Goal: Use online tool/utility: Utilize a website feature to perform a specific function

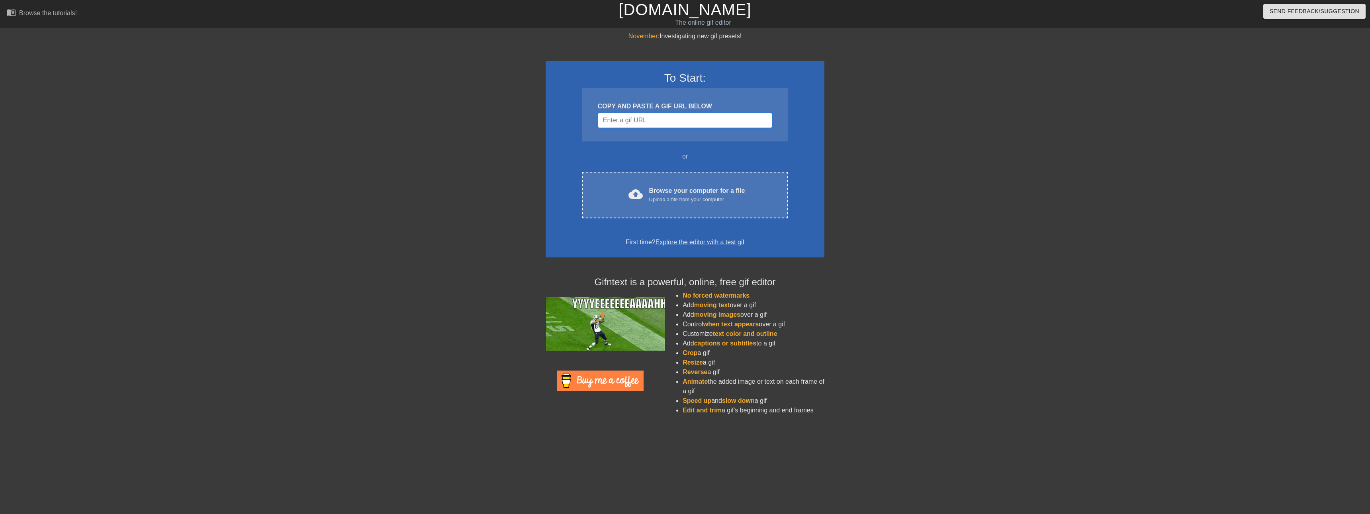
click at [649, 121] on input "Username" at bounding box center [685, 120] width 174 height 15
click at [650, 192] on div "Browse your computer for a file Upload a file from your computer" at bounding box center [697, 195] width 96 height 18
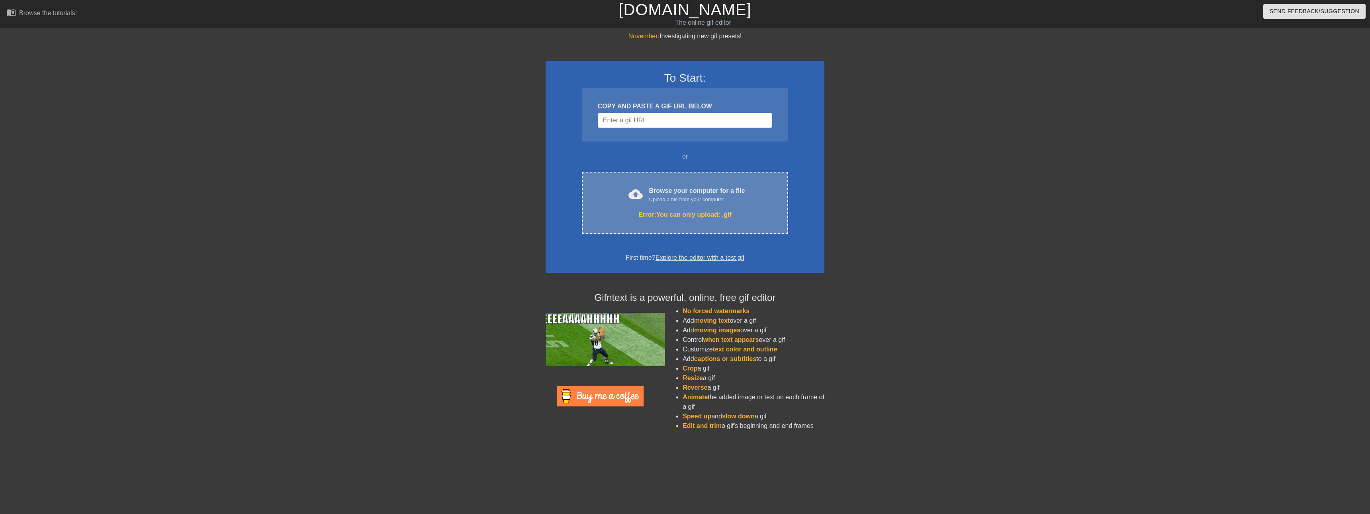
click at [688, 202] on div "Upload a file from your computer" at bounding box center [697, 200] width 96 height 8
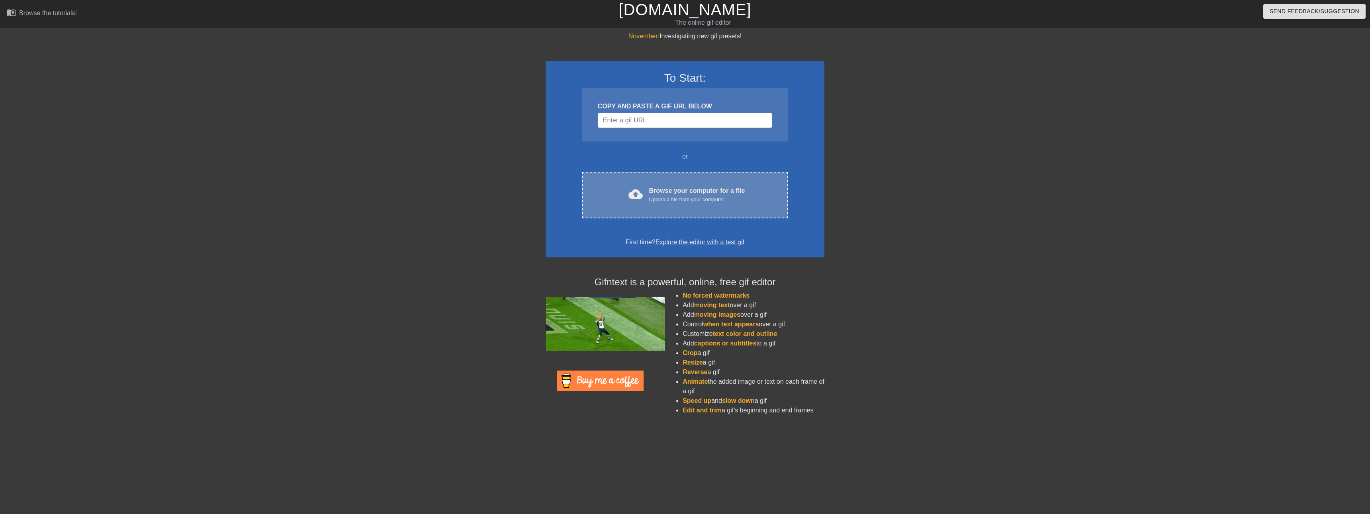
click at [742, 192] on div "Browse your computer for a file Upload a file from your computer" at bounding box center [697, 195] width 96 height 18
click at [659, 181] on div "cloud_upload Browse your computer for a file Upload a file from your computer C…" at bounding box center [685, 195] width 206 height 47
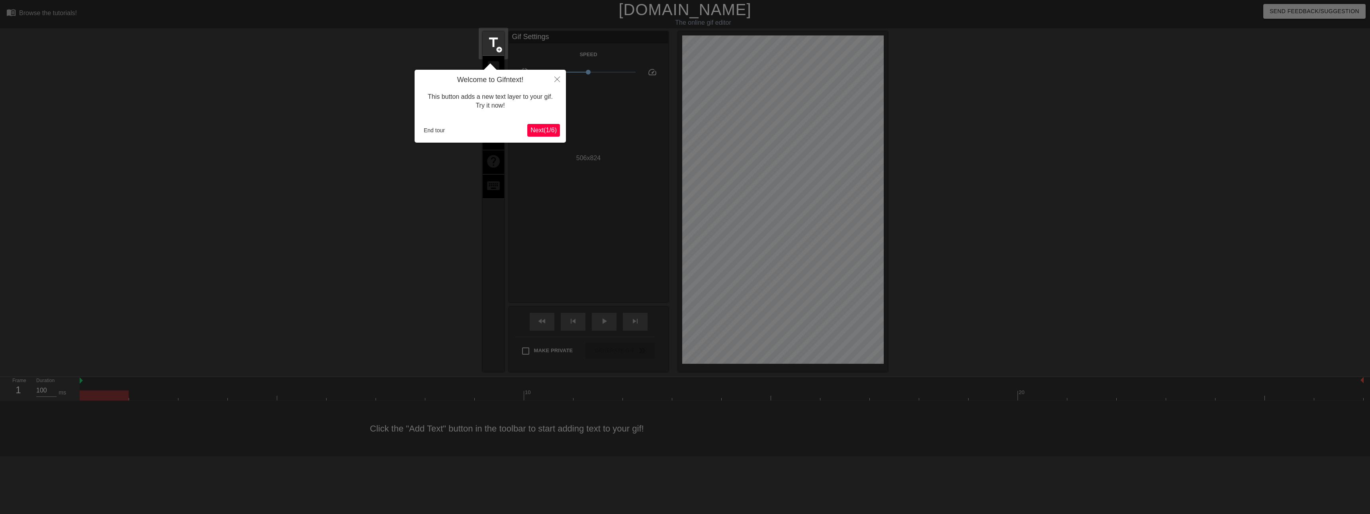
click at [543, 127] on span "Next ( 1 / 6 )" at bounding box center [543, 130] width 26 height 7
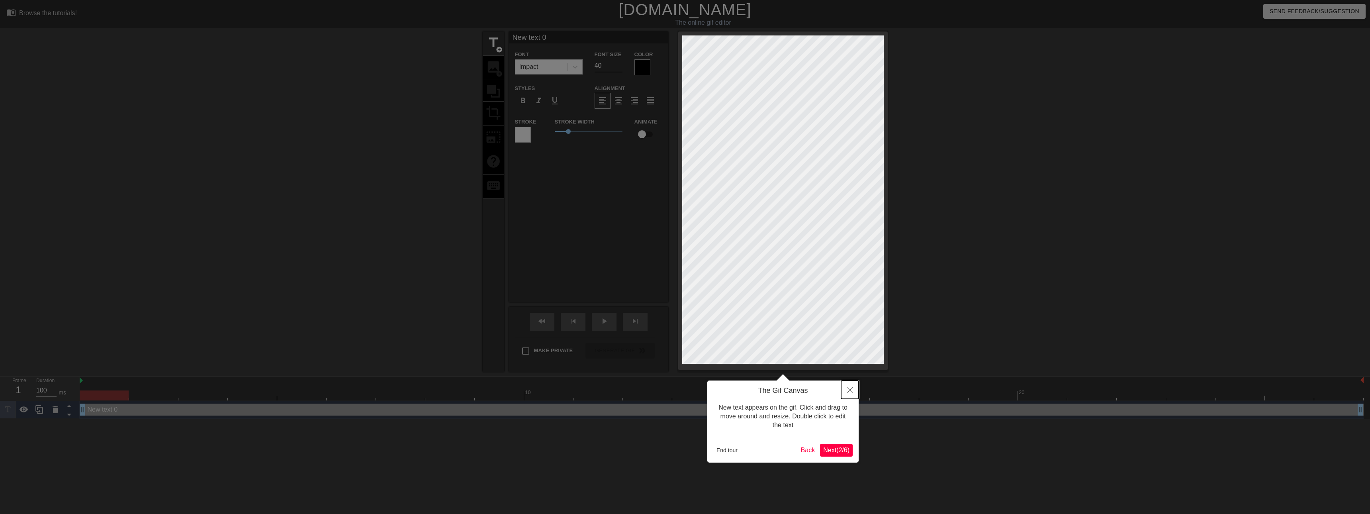
click at [847, 391] on icon "Close" at bounding box center [850, 390] width 6 height 6
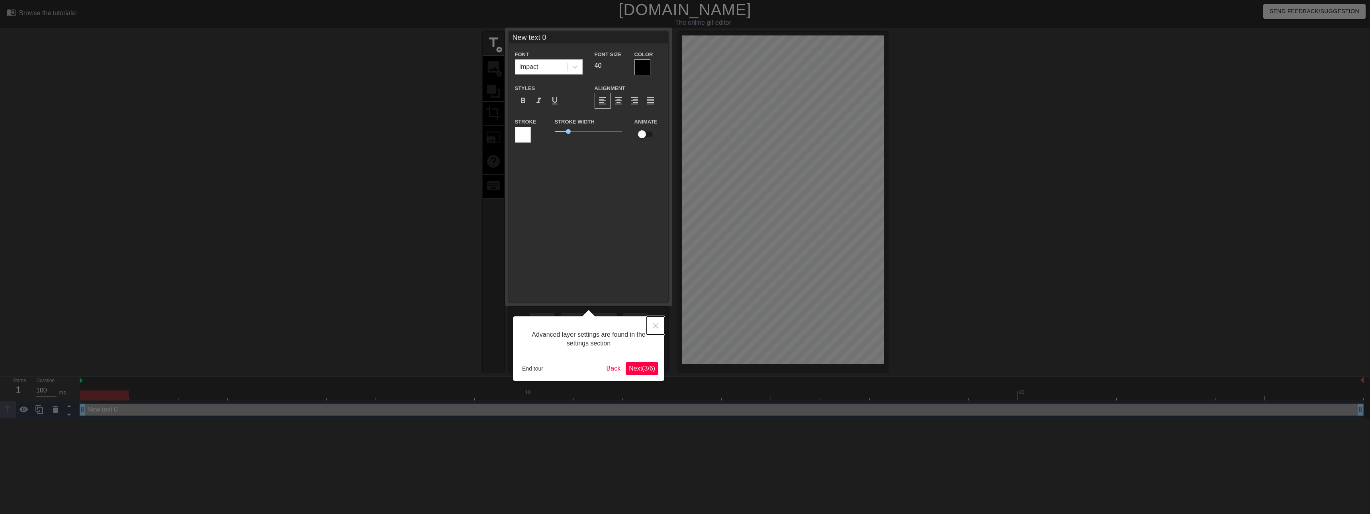
click at [661, 328] on button "Close" at bounding box center [656, 325] width 18 height 18
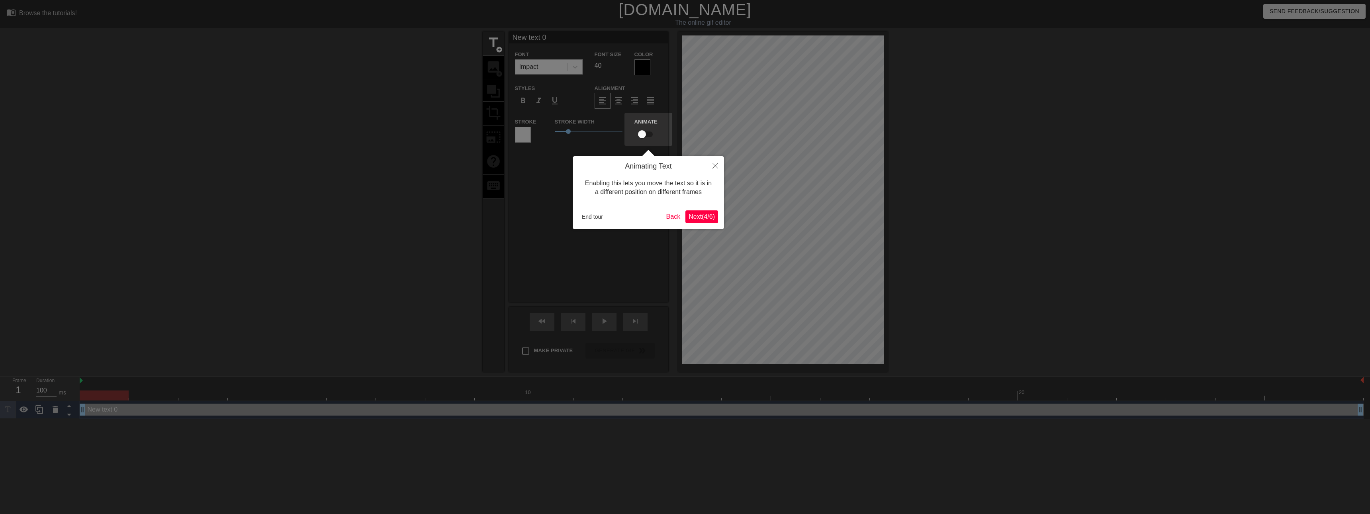
click at [697, 220] on span "Next ( 4 / 6 )" at bounding box center [702, 216] width 26 height 7
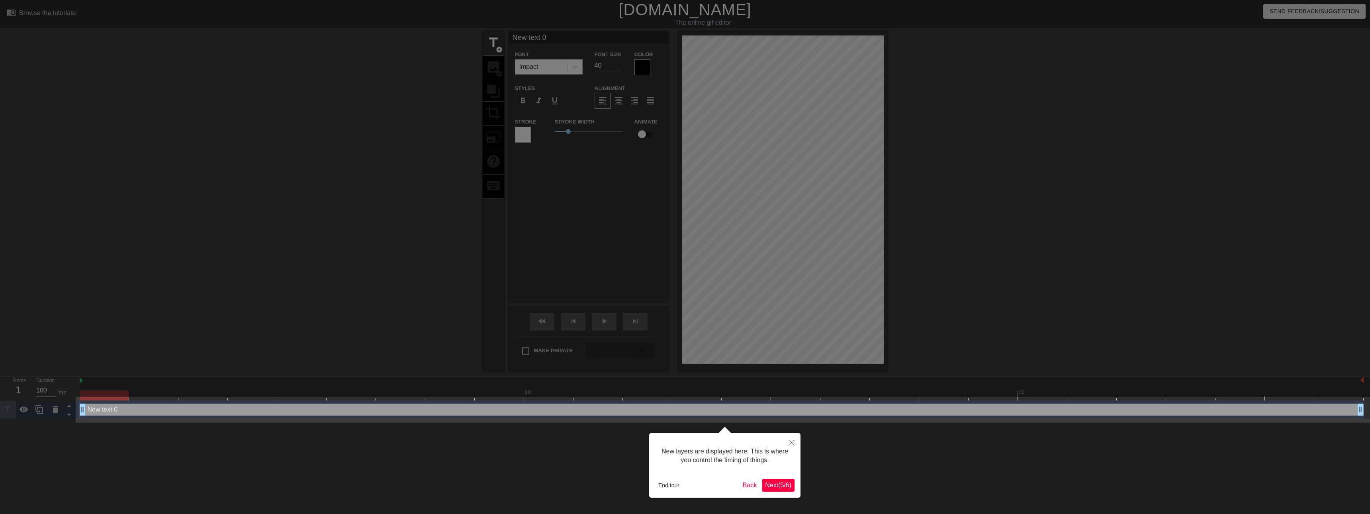
click at [783, 484] on span "Next ( 5 / 6 )" at bounding box center [778, 484] width 26 height 7
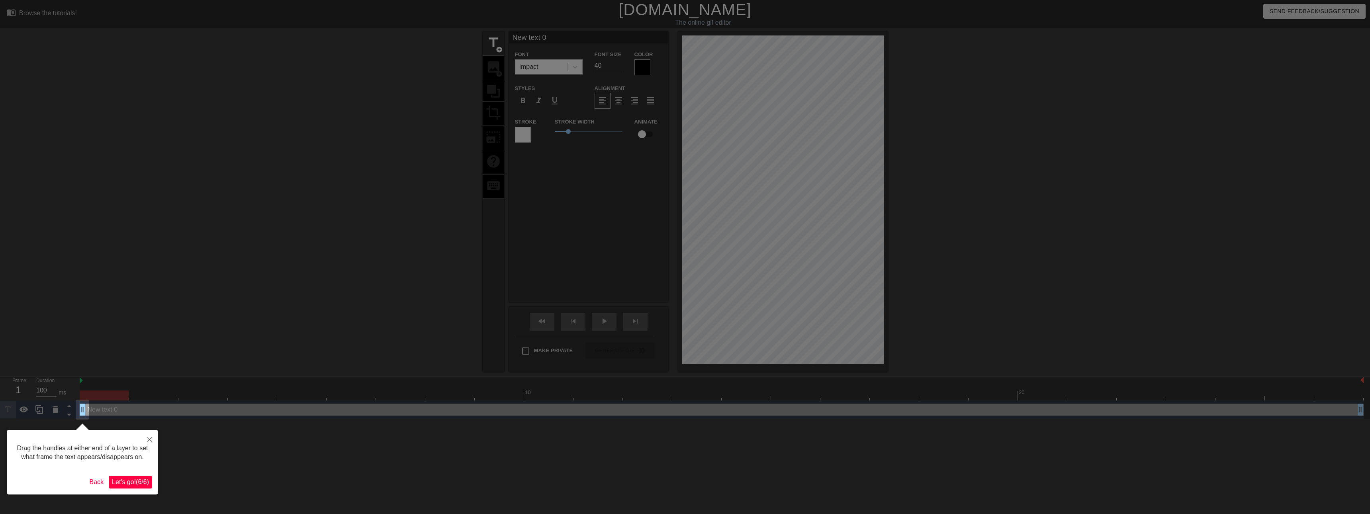
click at [134, 479] on span "Let's go! ( 6 / 6 )" at bounding box center [130, 481] width 37 height 7
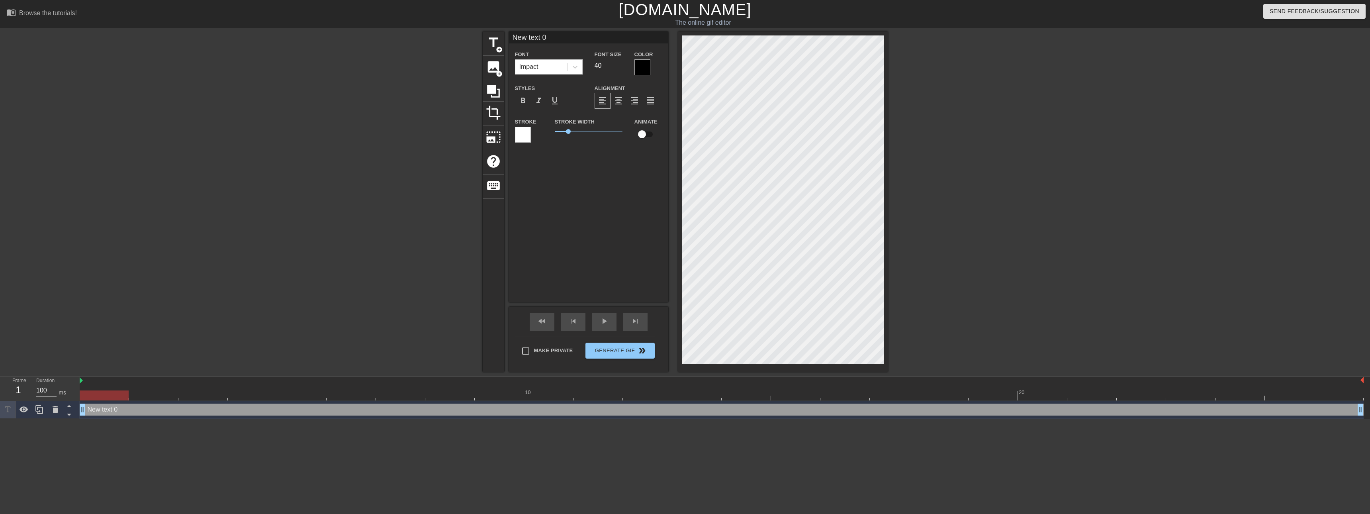
click at [1004, 193] on div "title add_circle image add_circle crop photo_size_select_large help keyboard Ne…" at bounding box center [685, 201] width 1370 height 340
click at [490, 67] on span "image" at bounding box center [493, 66] width 15 height 15
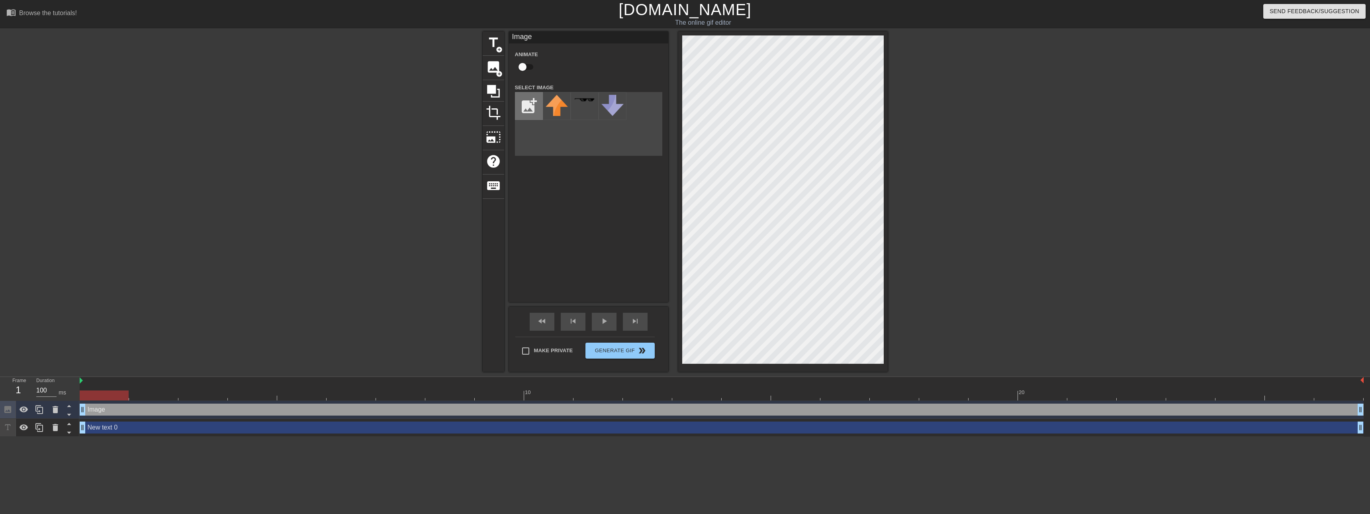
click at [529, 99] on input "file" at bounding box center [528, 105] width 27 height 27
type input "C:\fakepath\eren freedom.png"
click at [555, 128] on img at bounding box center [557, 115] width 22 height 40
click at [974, 252] on div at bounding box center [956, 150] width 119 height 239
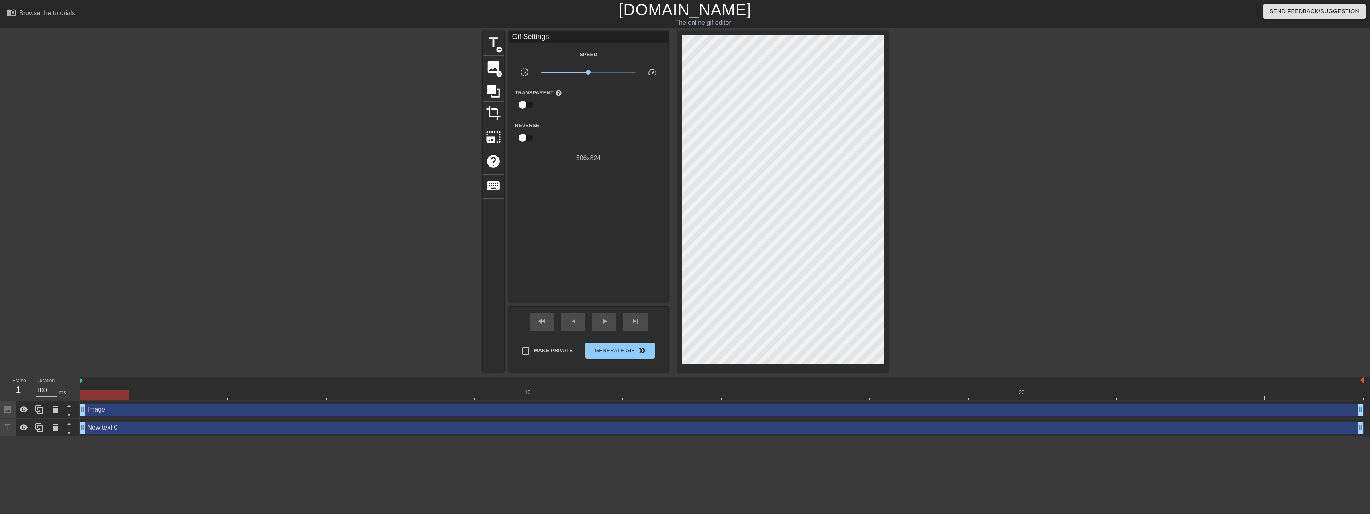
click at [113, 432] on div "New text 0 drag_handle drag_handle" at bounding box center [722, 427] width 1284 height 12
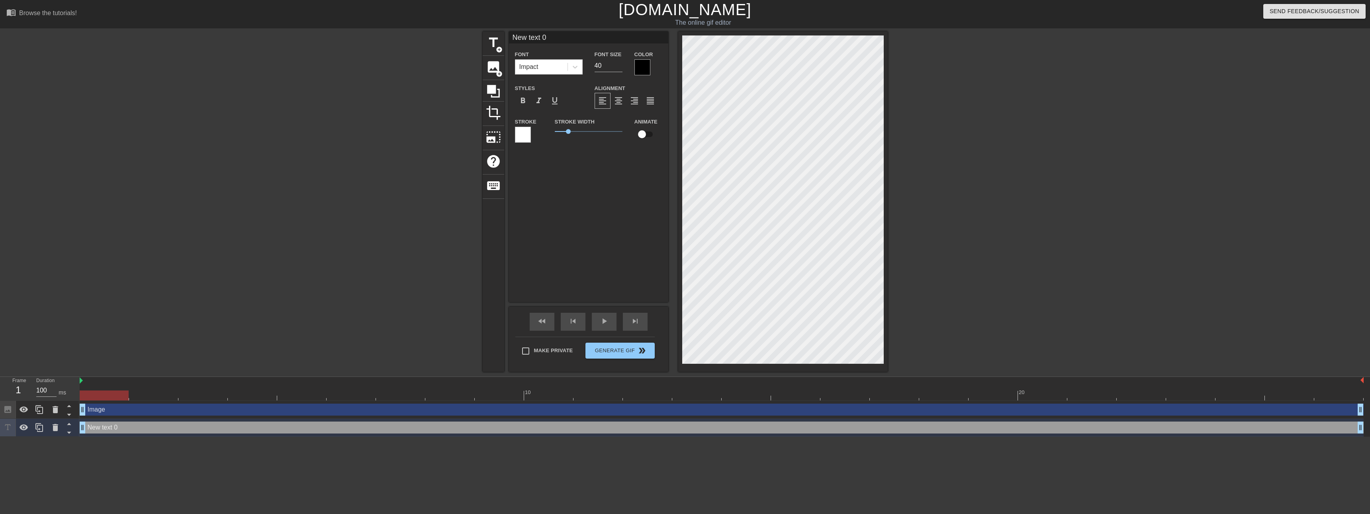
click at [108, 411] on div "Image drag_handle drag_handle" at bounding box center [722, 409] width 1284 height 12
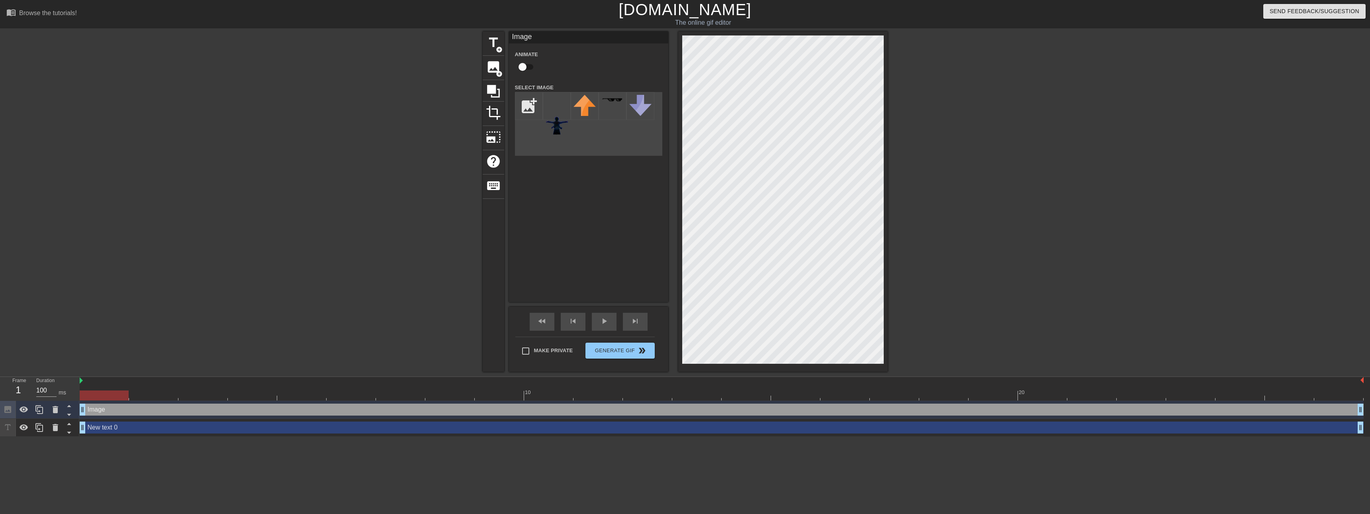
click at [116, 427] on div "New text 0 drag_handle drag_handle" at bounding box center [722, 427] width 1284 height 12
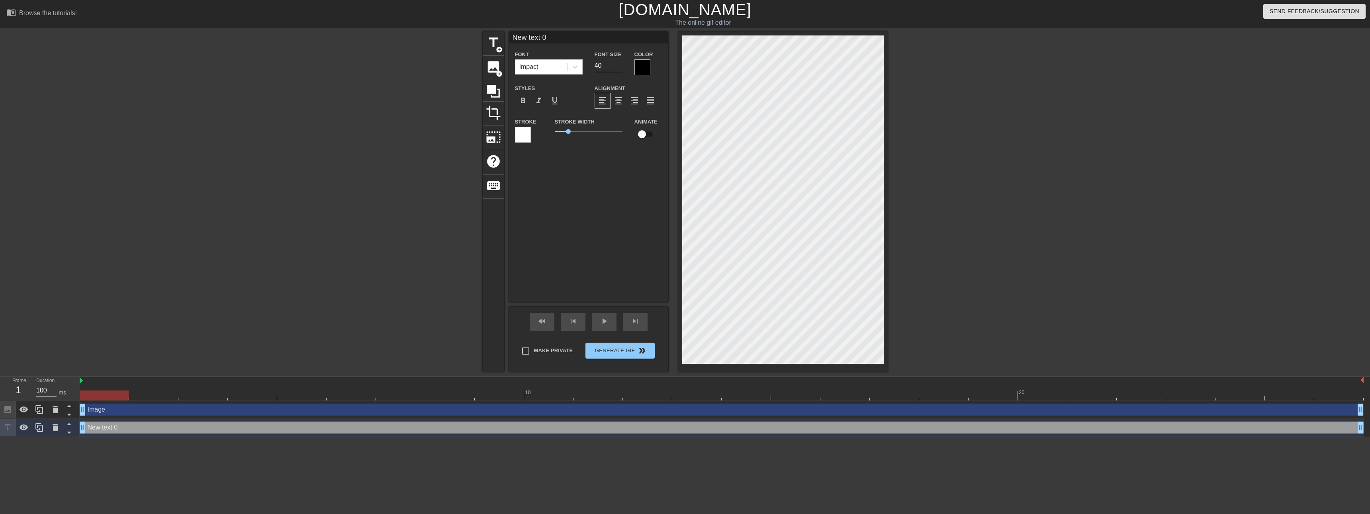
click at [171, 326] on div "title add_circle image add_circle crop photo_size_select_large help keyboard Ne…" at bounding box center [685, 201] width 1370 height 340
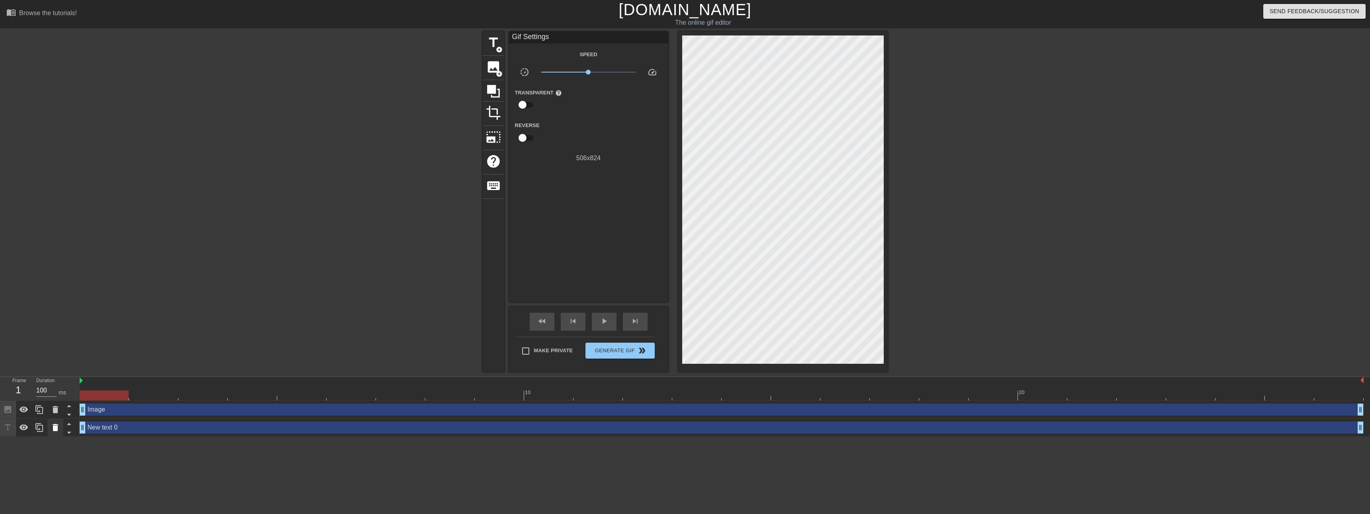
click at [53, 427] on icon at bounding box center [56, 427] width 6 height 7
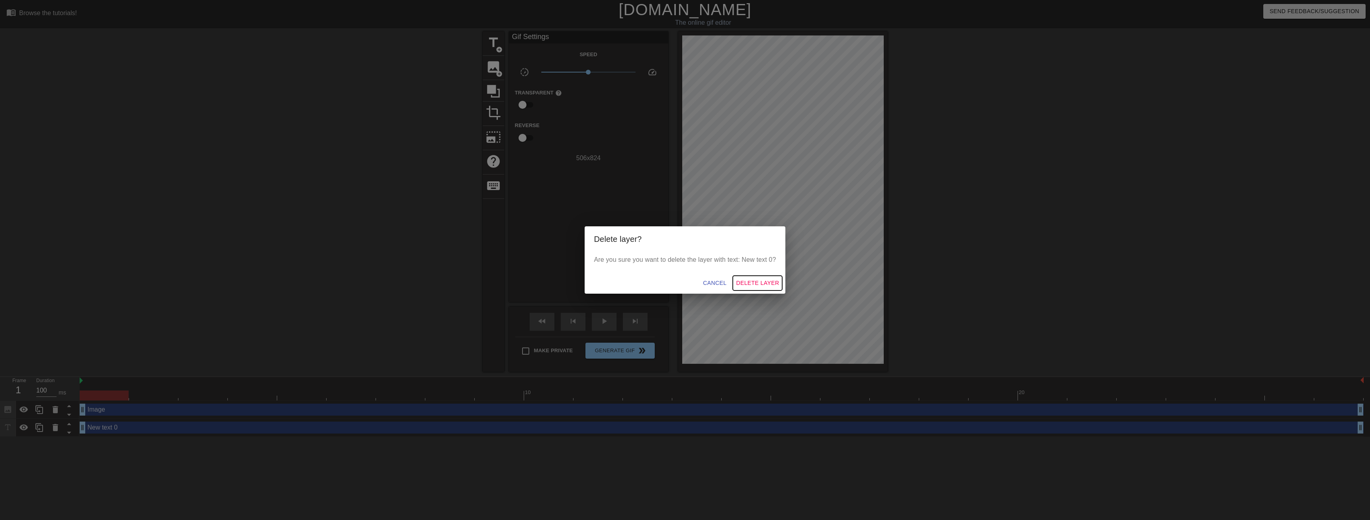
click at [753, 282] on span "Delete Layer" at bounding box center [757, 283] width 43 height 10
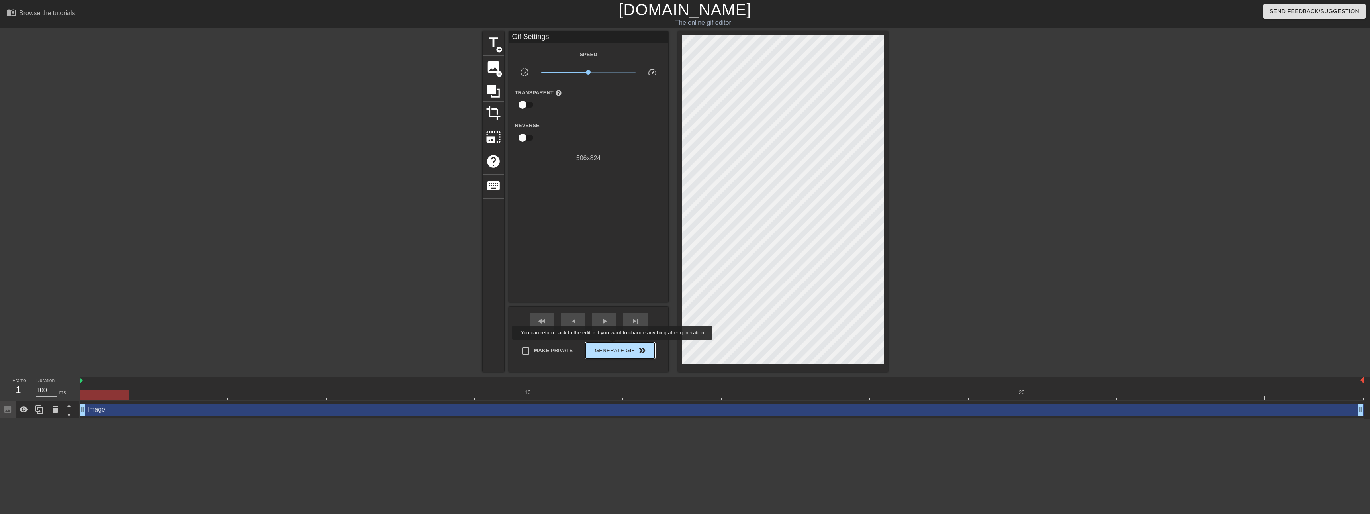
click at [617, 351] on span "Generate Gif double_arrow" at bounding box center [620, 351] width 63 height 10
